Goal: Information Seeking & Learning: Learn about a topic

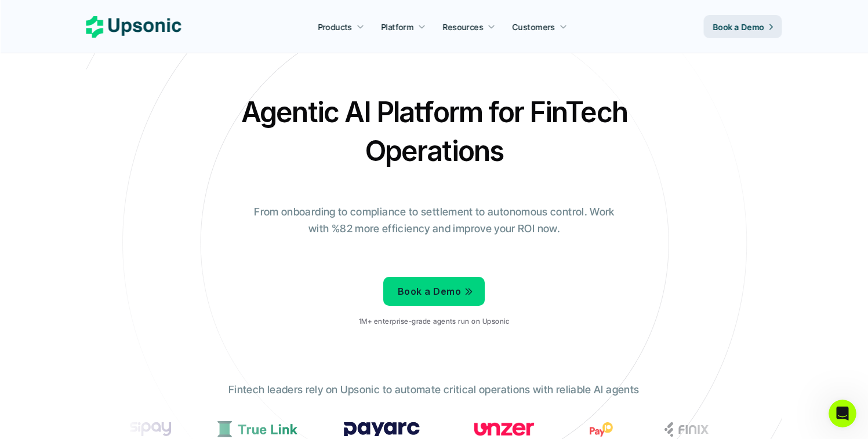
click at [606, 172] on div "Agentic AI Platform for FinTech Operations From onboarding to compliance to set…" at bounding box center [434, 214] width 678 height 243
click at [330, 108] on h2 "Agentic AI Platform for FinTech Operations" at bounding box center [434, 132] width 406 height 78
click at [356, 107] on h2 "Agentic AI Platform for FinTech Operations" at bounding box center [434, 132] width 406 height 78
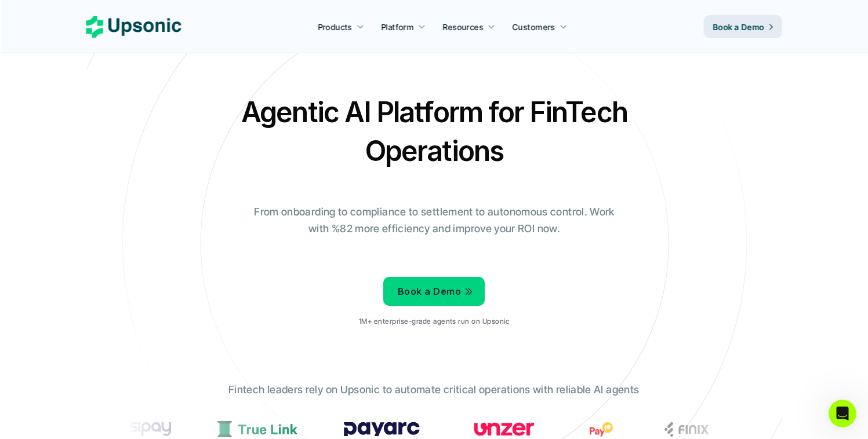
click at [387, 108] on h2 "Agentic AI Platform for FinTech Operations" at bounding box center [434, 132] width 406 height 78
drag, startPoint x: 387, startPoint y: 108, endPoint x: 447, endPoint y: 111, distance: 60.3
click at [387, 108] on h2 "Agentic AI Platform for FinTech Operations" at bounding box center [434, 132] width 406 height 78
click at [492, 111] on h2 "Agentic AI Platform for FinTech Operations" at bounding box center [434, 132] width 406 height 78
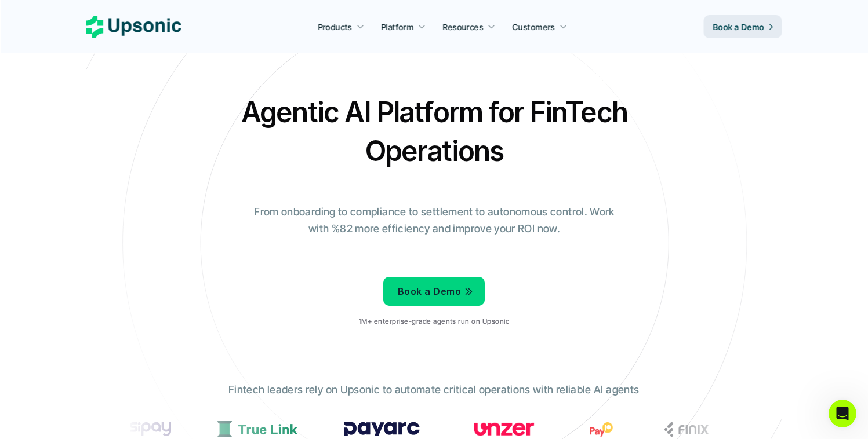
click at [540, 108] on h2 "Agentic AI Platform for FinTech Operations" at bounding box center [434, 132] width 406 height 78
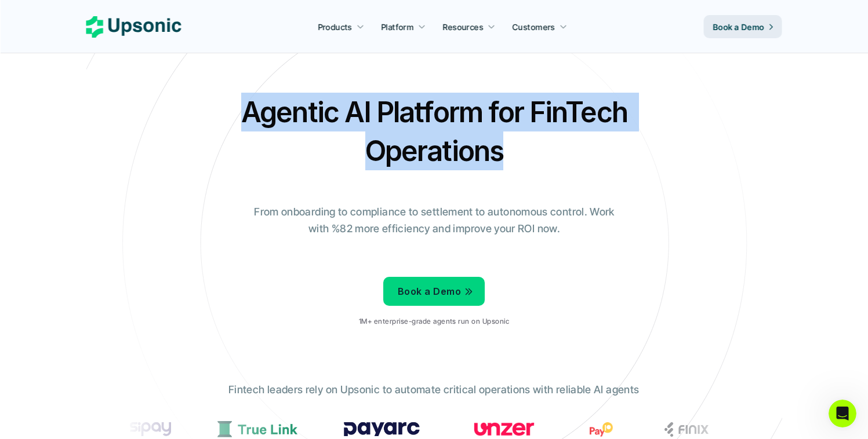
drag, startPoint x: 389, startPoint y: 149, endPoint x: 219, endPoint y: 110, distance: 174.8
click at [219, 110] on div "Agentic AI Platform for FinTech Operations From onboarding to compliance to set…" at bounding box center [434, 214] width 678 height 243
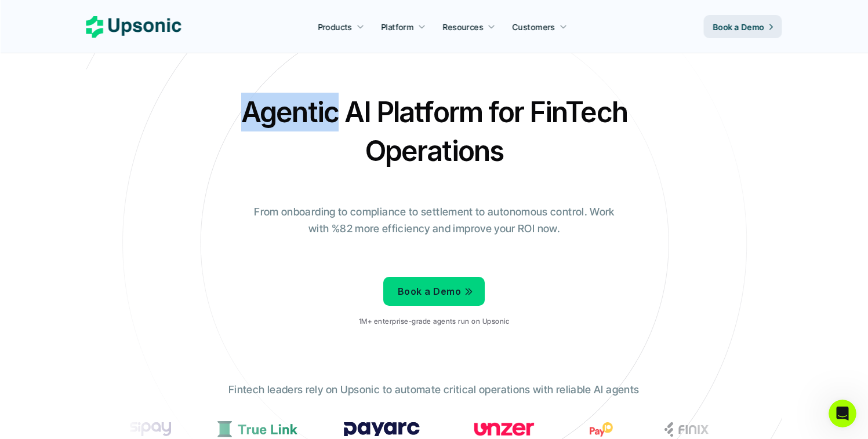
click at [219, 110] on div "Agentic AI Platform for FinTech Operations From onboarding to compliance to set…" at bounding box center [434, 214] width 678 height 243
click at [342, 110] on h2 "Agentic AI Platform for FinTech Operations" at bounding box center [434, 132] width 406 height 78
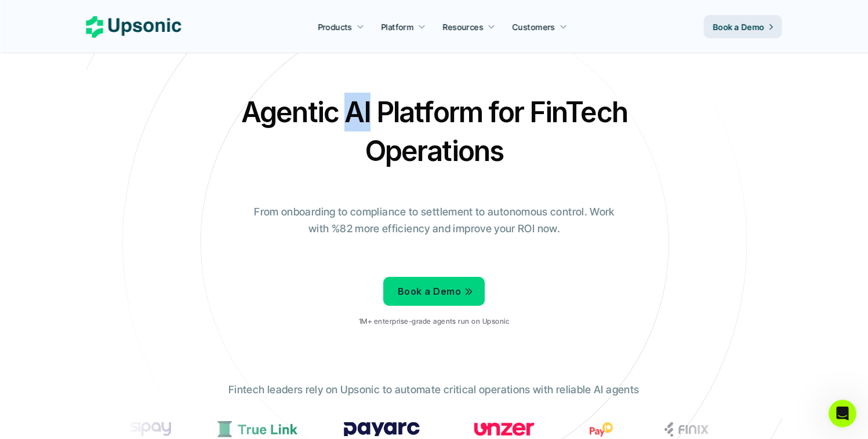
drag, startPoint x: 342, startPoint y: 110, endPoint x: 365, endPoint y: 110, distance: 23.2
click at [349, 111] on h2 "Agentic AI Platform for FinTech Operations" at bounding box center [434, 132] width 406 height 78
click at [391, 108] on h2 "Agentic AI Platform for FinTech Operations" at bounding box center [434, 132] width 406 height 78
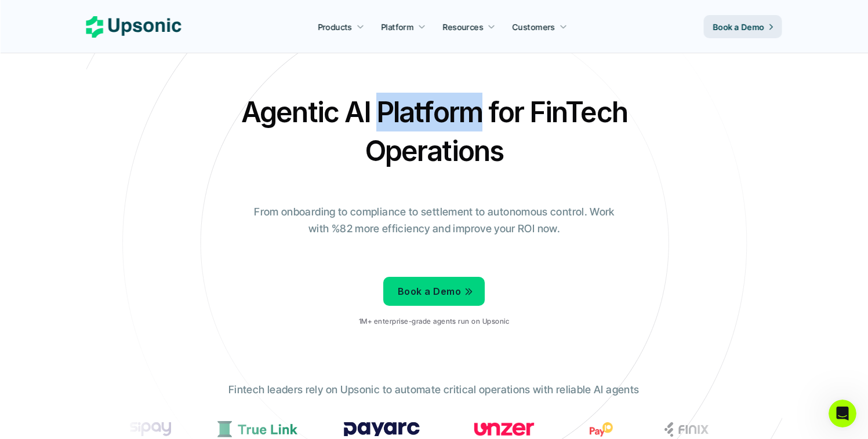
click at [391, 108] on h2 "Agentic AI Platform for FinTech Operations" at bounding box center [434, 132] width 406 height 78
click at [502, 105] on h2 "Agentic AI Platform for FinTech Operations" at bounding box center [434, 132] width 406 height 78
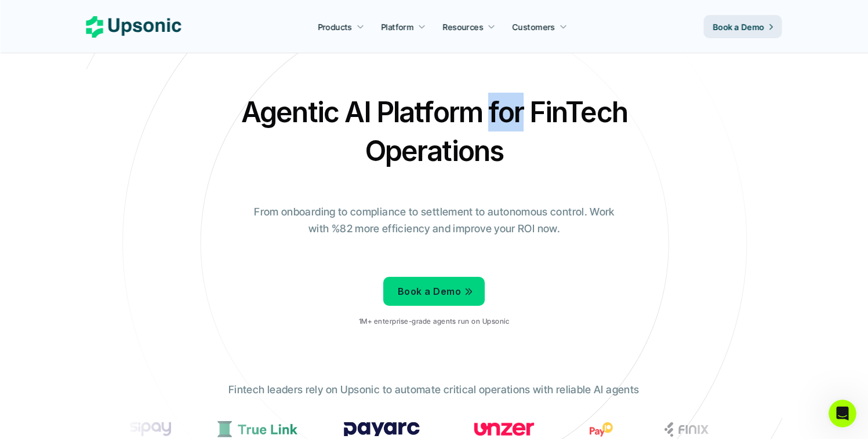
drag, startPoint x: 502, startPoint y: 105, endPoint x: 525, endPoint y: 104, distance: 23.2
click at [502, 105] on h2 "Agentic AI Platform for FinTech Operations" at bounding box center [434, 132] width 406 height 78
click at [534, 104] on h2 "Agentic AI Platform for FinTech Operations" at bounding box center [434, 132] width 406 height 78
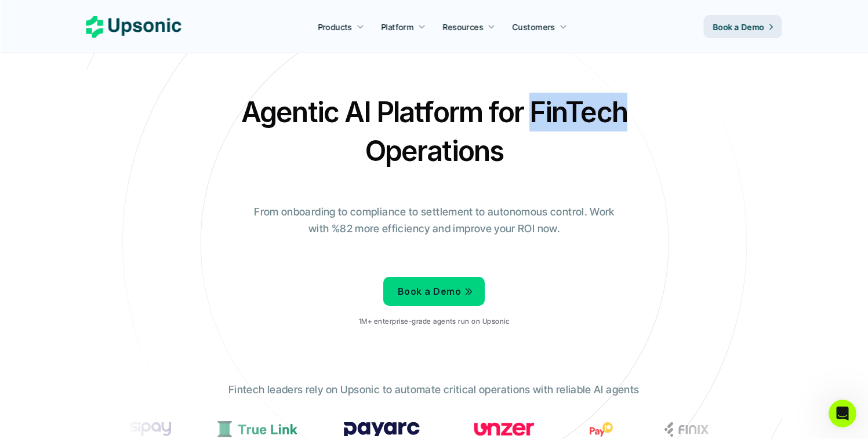
click at [534, 104] on h2 "Agentic AI Platform for FinTech Operations" at bounding box center [434, 132] width 406 height 78
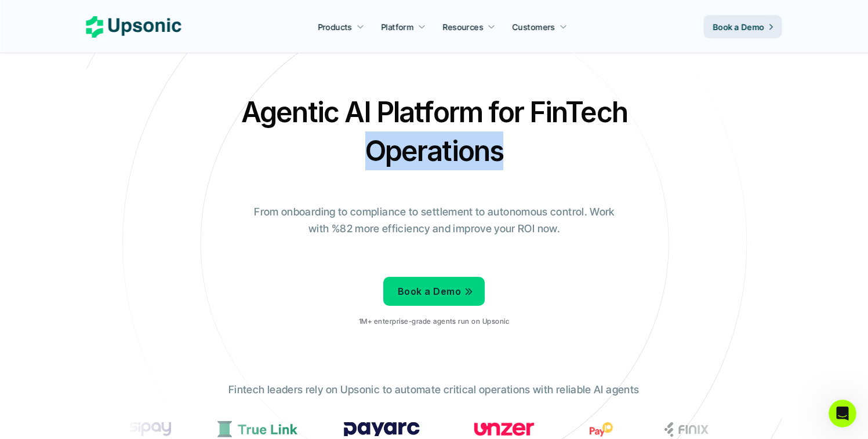
drag, startPoint x: 530, startPoint y: 148, endPoint x: 300, endPoint y: 164, distance: 230.6
click at [300, 164] on h2 "Agentic AI Platform for FinTech Operations" at bounding box center [434, 132] width 406 height 78
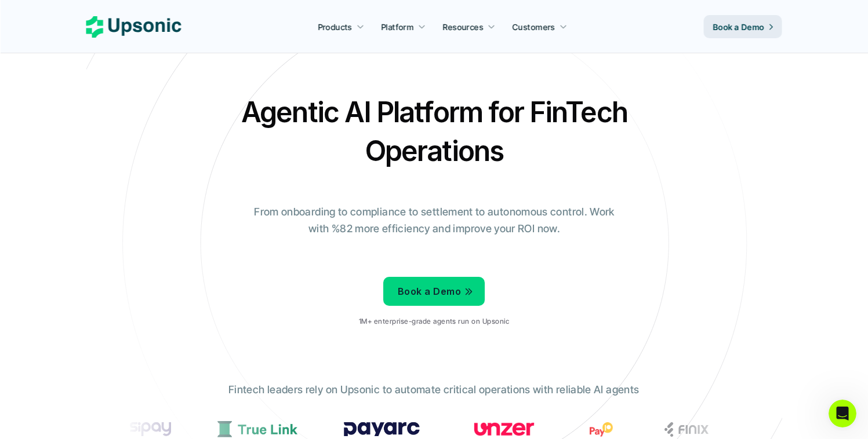
click at [259, 118] on h2 "Agentic AI Platform for FinTech Operations" at bounding box center [434, 132] width 406 height 78
click at [352, 103] on h2 "Agentic AI Platform for FinTech Operations" at bounding box center [434, 132] width 406 height 78
click at [381, 101] on h2 "Agentic AI Platform for FinTech Operations" at bounding box center [434, 132] width 406 height 78
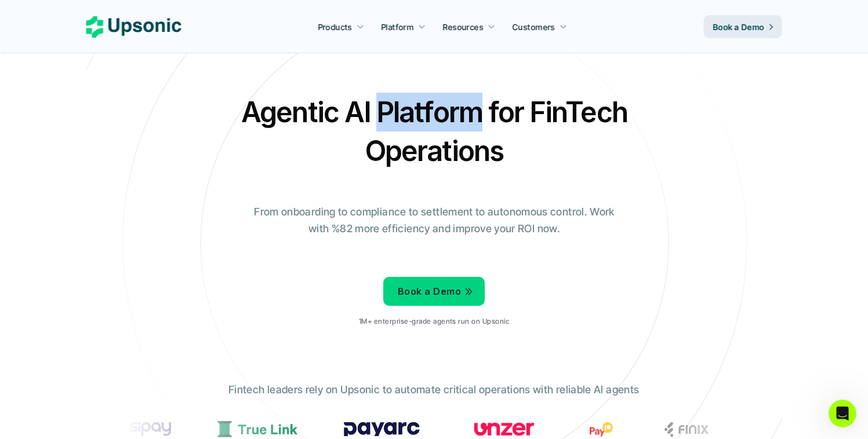
drag, startPoint x: 381, startPoint y: 101, endPoint x: 401, endPoint y: 101, distance: 19.7
click at [382, 101] on h2 "Agentic AI Platform for FinTech Operations" at bounding box center [434, 132] width 406 height 78
click at [500, 101] on h2 "Agentic AI Platform for FinTech Operations" at bounding box center [434, 132] width 406 height 78
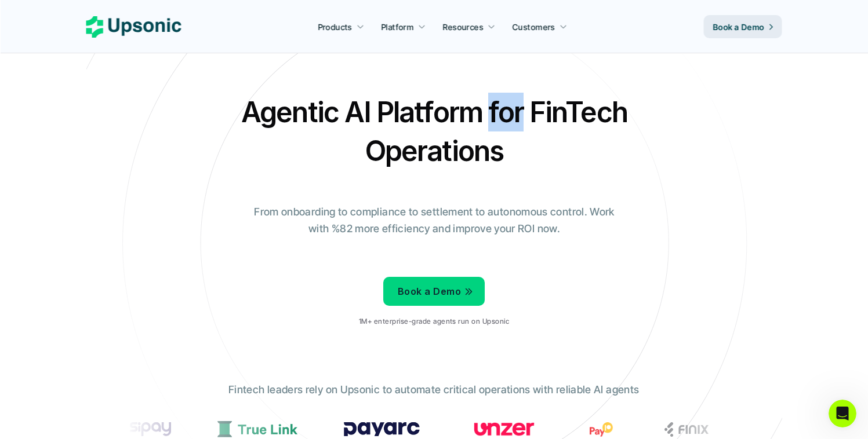
click at [500, 101] on h2 "Agentic AI Platform for FinTech Operations" at bounding box center [434, 132] width 406 height 78
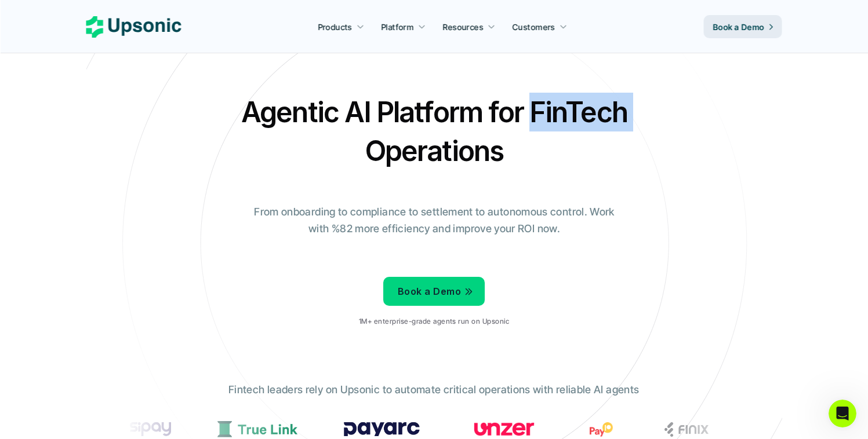
drag, startPoint x: 526, startPoint y: 103, endPoint x: 654, endPoint y: 106, distance: 127.6
click at [654, 106] on div "Agentic AI Platform for FinTech Operations From onboarding to compliance to set…" at bounding box center [434, 214] width 678 height 243
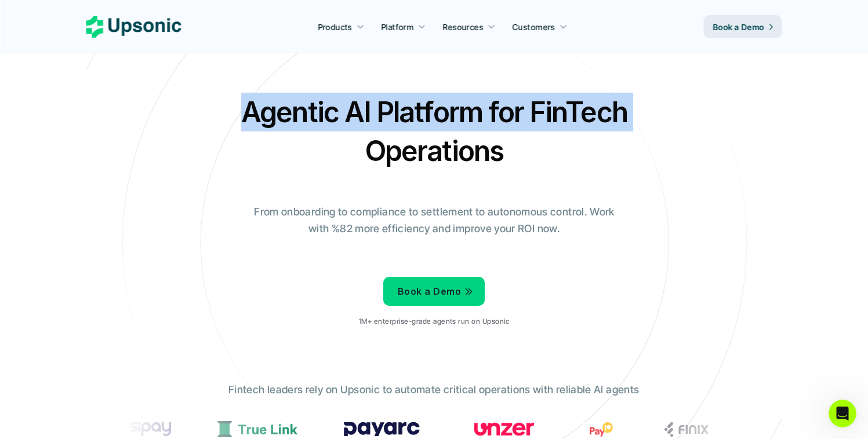
drag, startPoint x: 635, startPoint y: 106, endPoint x: 163, endPoint y: 105, distance: 471.8
click at [163, 105] on div "Agentic AI Platform for FinTech Operations From onboarding to compliance to set…" at bounding box center [434, 214] width 678 height 243
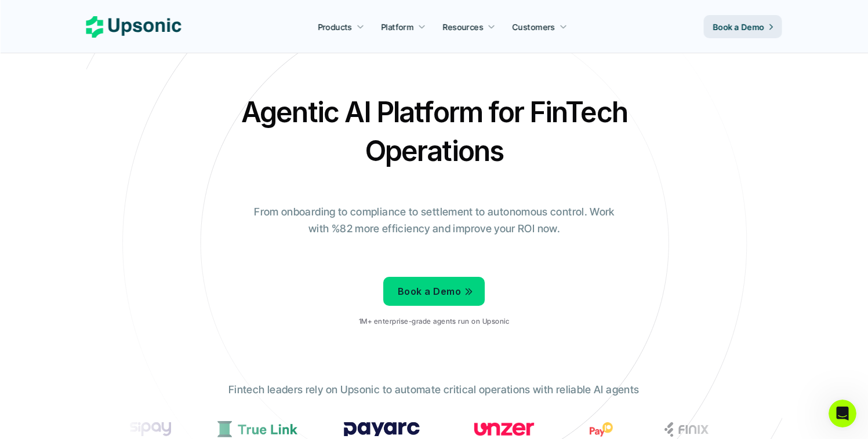
click at [163, 105] on div "Agentic AI Platform for FinTech Operations From onboarding to compliance to set…" at bounding box center [434, 214] width 678 height 243
click at [333, 96] on h2 "Agentic AI Platform for FinTech Operations" at bounding box center [434, 132] width 406 height 78
click at [351, 104] on h2 "Agentic AI Platform for FinTech Operations" at bounding box center [434, 132] width 406 height 78
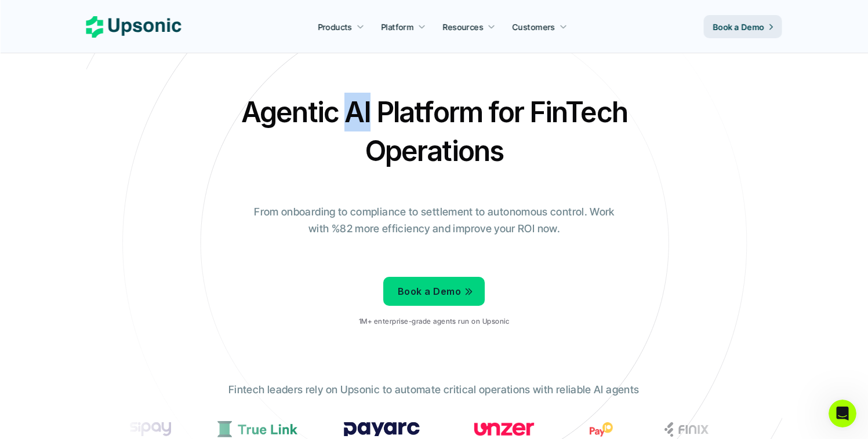
drag, startPoint x: 351, startPoint y: 104, endPoint x: 393, endPoint y: 107, distance: 42.5
click at [351, 104] on h2 "Agentic AI Platform for FinTech Operations" at bounding box center [434, 132] width 406 height 78
click at [393, 107] on h2 "Agentic AI Platform for FinTech Operations" at bounding box center [434, 132] width 406 height 78
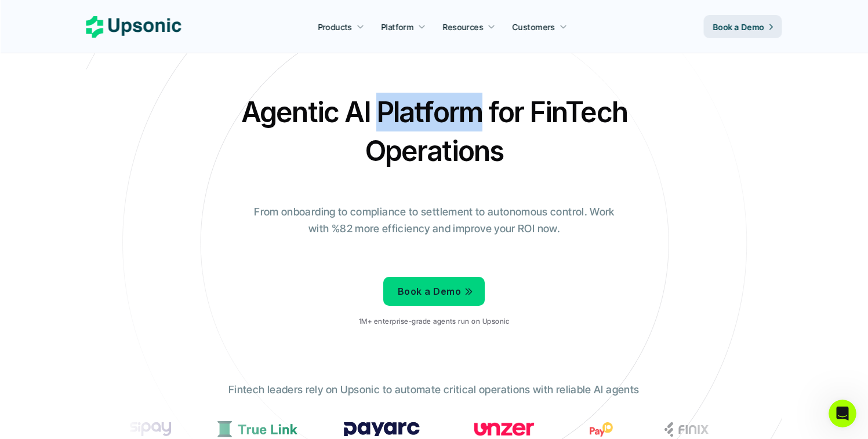
click at [393, 107] on h2 "Agentic AI Platform for FinTech Operations" at bounding box center [434, 132] width 406 height 78
click at [490, 112] on h2 "Agentic AI Platform for FinTech Operations" at bounding box center [434, 132] width 406 height 78
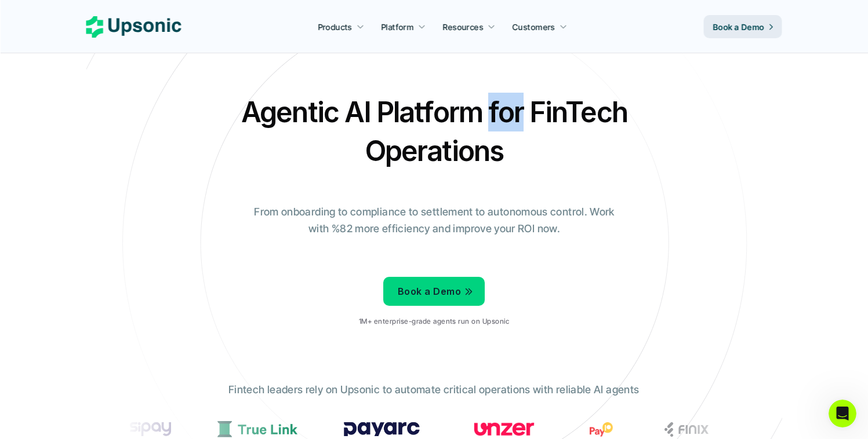
click at [490, 112] on h2 "Agentic AI Platform for FinTech Operations" at bounding box center [434, 132] width 406 height 78
click at [531, 117] on h2 "Agentic AI Platform for FinTech Operations" at bounding box center [434, 132] width 406 height 78
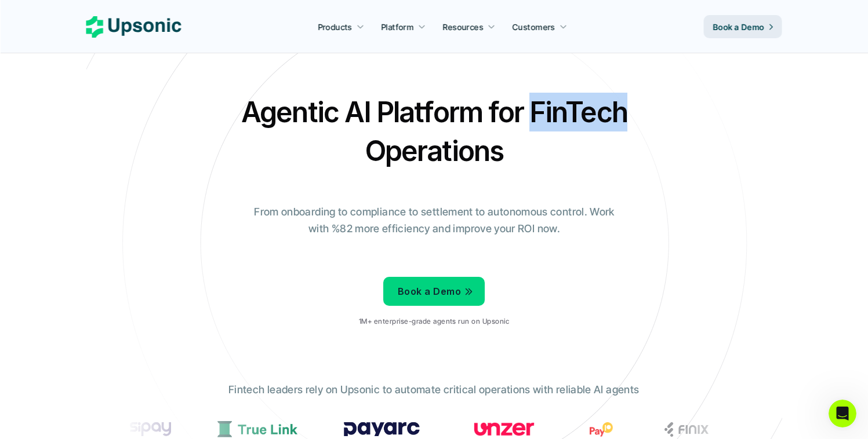
click at [531, 117] on h2 "Agentic AI Platform for FinTech Operations" at bounding box center [434, 132] width 406 height 78
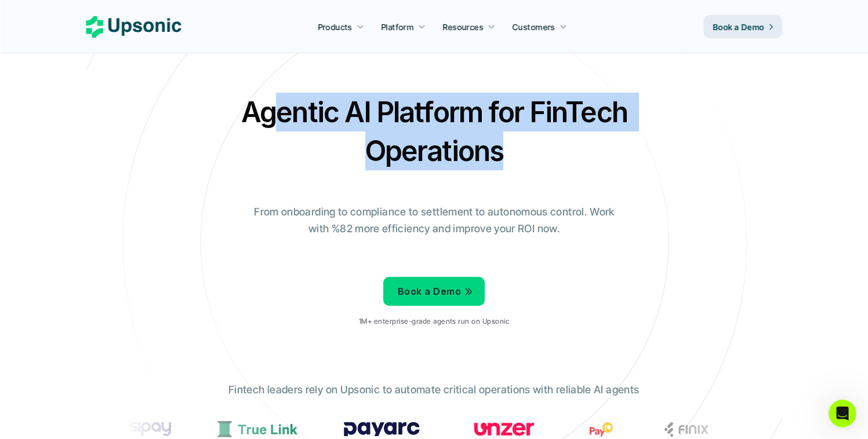
drag, startPoint x: 547, startPoint y: 147, endPoint x: 274, endPoint y: 124, distance: 273.4
click at [274, 125] on h2 "Agentic AI Platform for FinTech Operations" at bounding box center [434, 132] width 406 height 78
click at [274, 124] on h2 "Agentic AI Platform for FinTech Operations" at bounding box center [434, 132] width 406 height 78
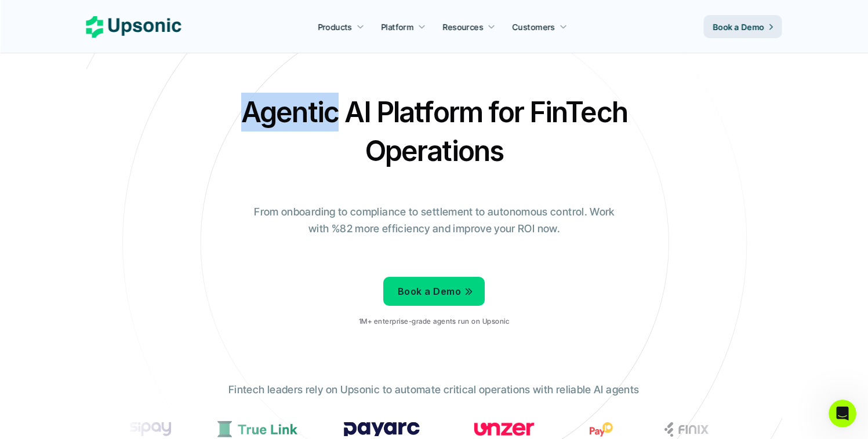
click at [274, 124] on h2 "Agentic AI Platform for FinTech Operations" at bounding box center [434, 132] width 406 height 78
click at [367, 108] on h2 "Agentic AI Platform for FinTech Operations" at bounding box center [434, 132] width 406 height 78
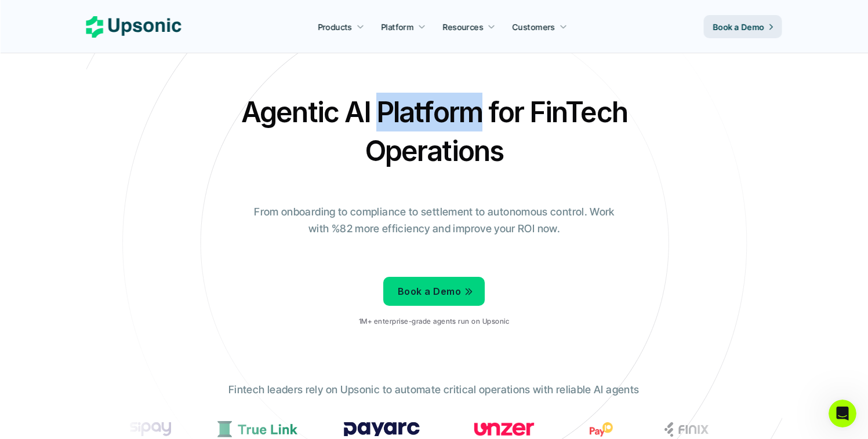
click at [383, 105] on h2 "Agentic AI Platform for FinTech Operations" at bounding box center [434, 132] width 406 height 78
click at [517, 97] on h2 "Agentic AI Platform for FinTech Operations" at bounding box center [434, 132] width 406 height 78
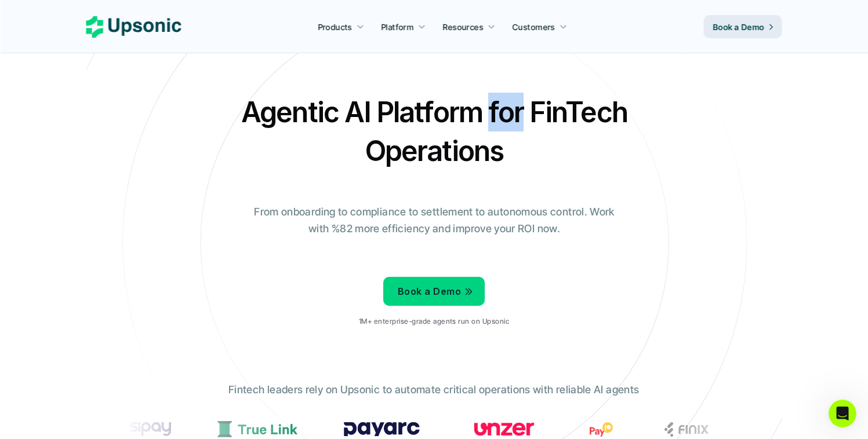
click at [514, 98] on h2 "Agentic AI Platform for FinTech Operations" at bounding box center [434, 132] width 406 height 78
click at [539, 97] on h2 "Agentic AI Platform for FinTech Operations" at bounding box center [434, 132] width 406 height 78
click at [539, 96] on h2 "Agentic AI Platform for FinTech Operations" at bounding box center [434, 132] width 406 height 78
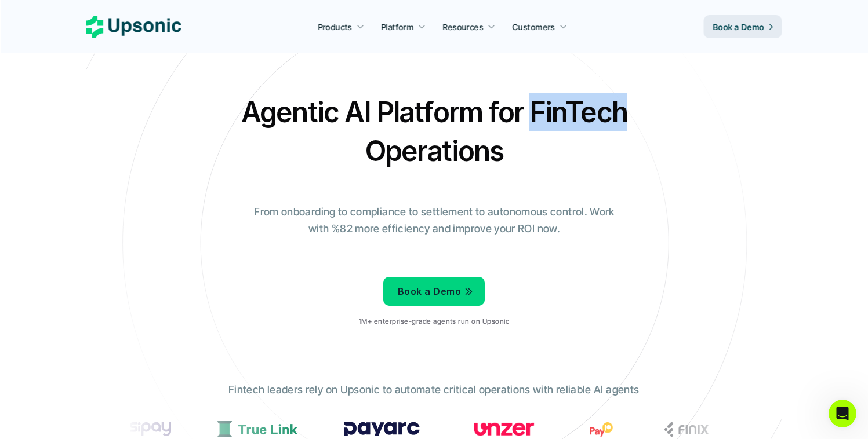
click at [538, 96] on h2 "Agentic AI Platform for FinTech Operations" at bounding box center [434, 132] width 406 height 78
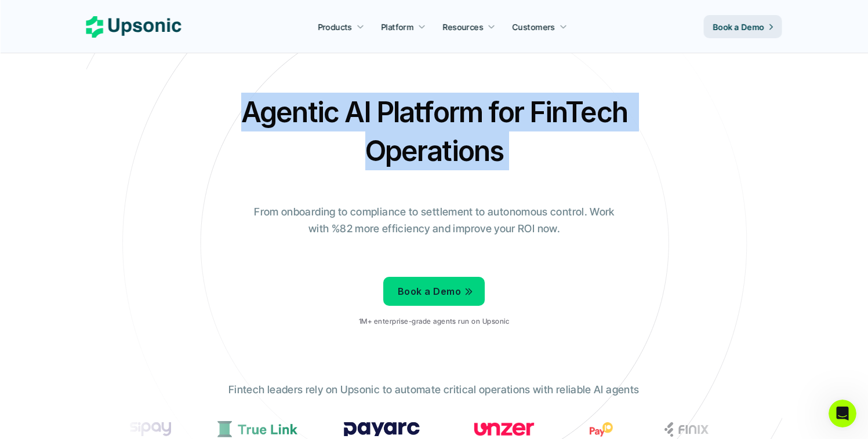
click at [538, 96] on h2 "Agentic AI Platform for FinTech Operations" at bounding box center [434, 132] width 406 height 78
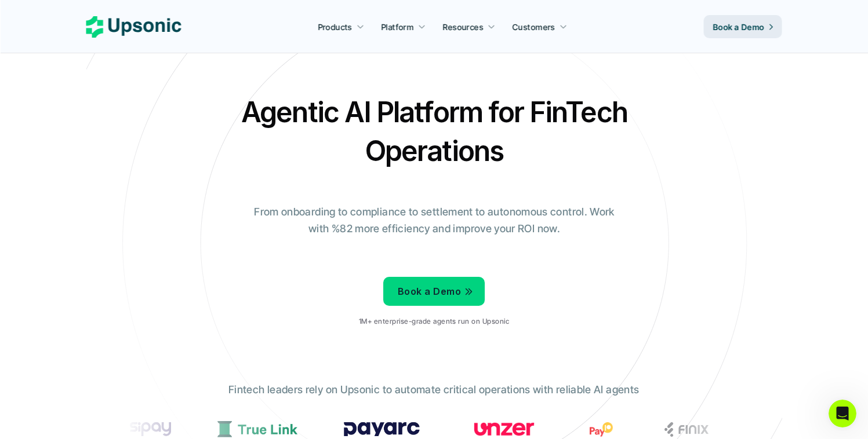
click at [659, 89] on icon at bounding box center [434, 243] width 779 height 779
